Goal: Task Accomplishment & Management: Use online tool/utility

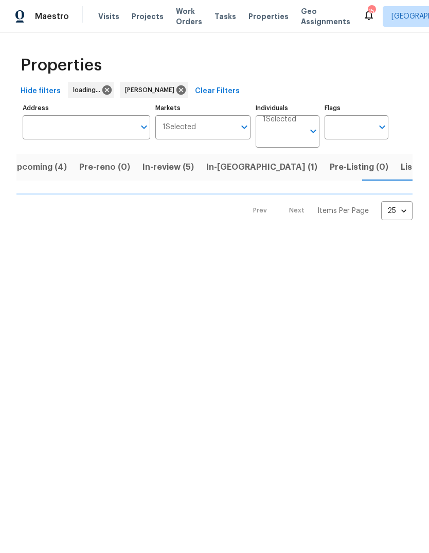
scroll to position [0, 12]
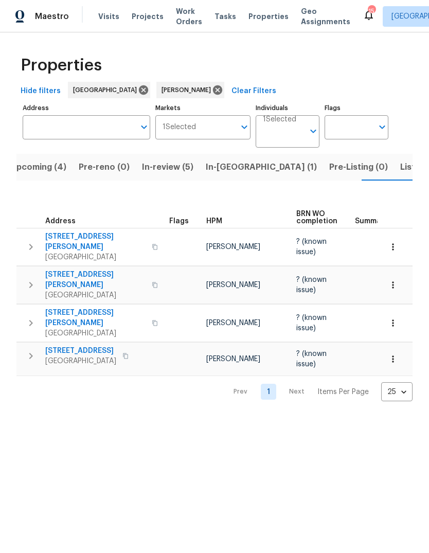
click at [175, 180] on button "In-review (5)" at bounding box center [168, 167] width 64 height 27
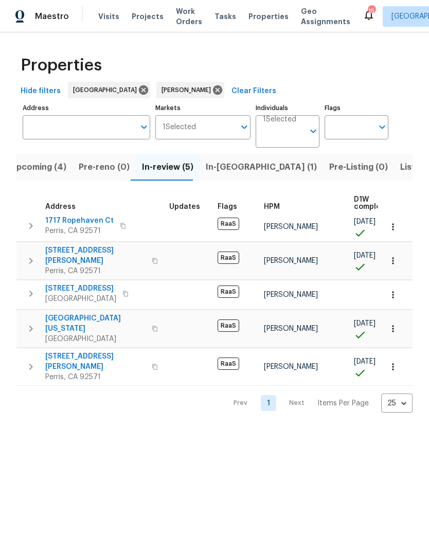
scroll to position [6, 0]
click at [43, 166] on span "Upcoming (4)" at bounding box center [38, 167] width 56 height 14
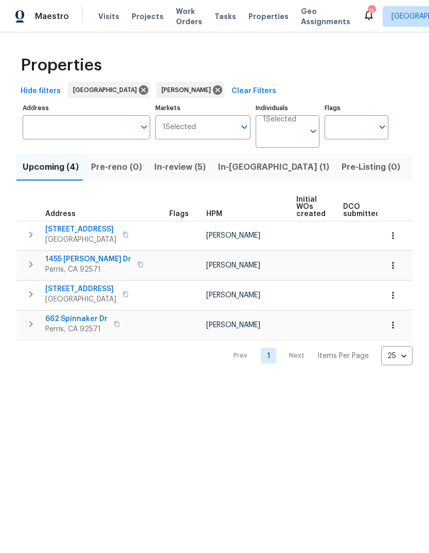
click at [221, 14] on span "Tasks" at bounding box center [225, 16] width 22 height 7
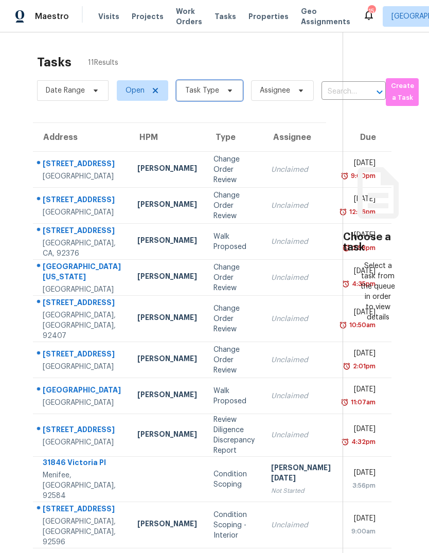
click at [223, 86] on span at bounding box center [228, 90] width 11 height 8
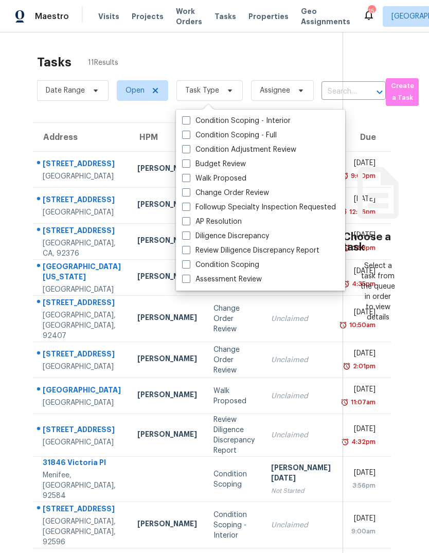
click at [227, 159] on label "Budget Review" at bounding box center [214, 164] width 64 height 10
click at [189, 159] on input "Budget Review" at bounding box center [185, 162] width 7 height 7
checkbox input "true"
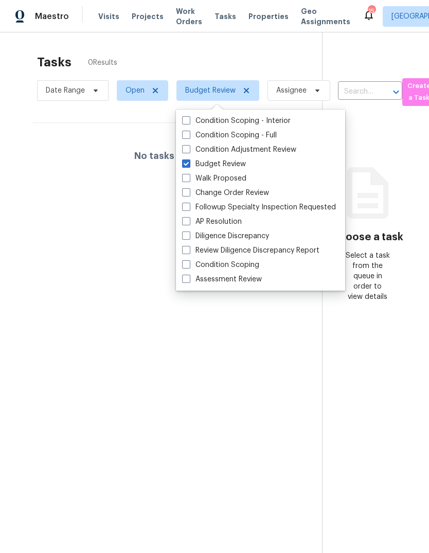
click at [81, 351] on section "Tasks 0 Results Date Range Open Budget Review Assignee ​ Create a Task No tasks…" at bounding box center [168, 317] width 305 height 536
